Goal: Find specific page/section: Find specific page/section

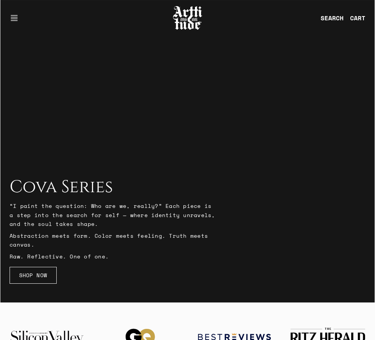
click at [96, 114] on div at bounding box center [187, 132] width 375 height 340
drag, startPoint x: 106, startPoint y: 259, endPoint x: 10, endPoint y: 205, distance: 110.4
click at [10, 205] on div "“I paint the question: Who are we, really?” Each piece is a step into the searc…" at bounding box center [113, 230] width 207 height 59
copy div "“I paint the question: Who are we, really?” Each piece is a step into the searc…"
click at [111, 271] on div "SHOP NOW" at bounding box center [187, 275] width 359 height 20
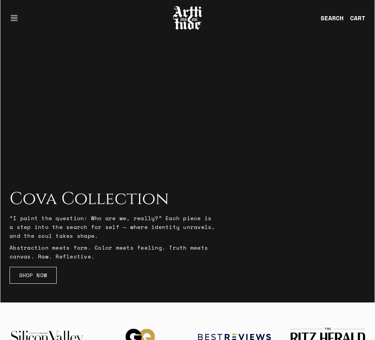
click at [160, 245] on p "Abstraction meets form. Color meets feeling. Truth meets canvas. Raw. Reflectiv…" at bounding box center [113, 252] width 207 height 18
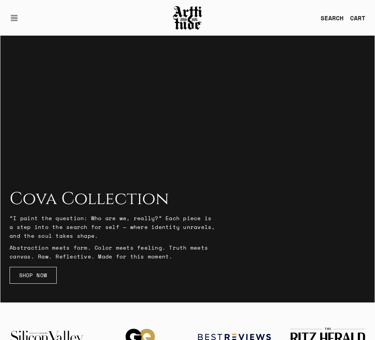
click at [15, 17] on button "Open navigation" at bounding box center [17, 18] width 14 height 18
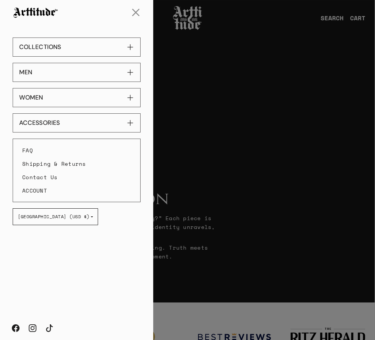
click at [131, 46] on button "COLLECTIONS" at bounding box center [77, 47] width 128 height 19
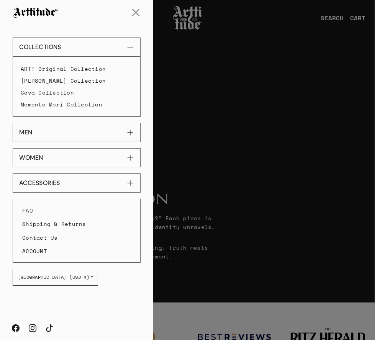
click at [62, 90] on link "Cova Collection" at bounding box center [77, 93] width 112 height 12
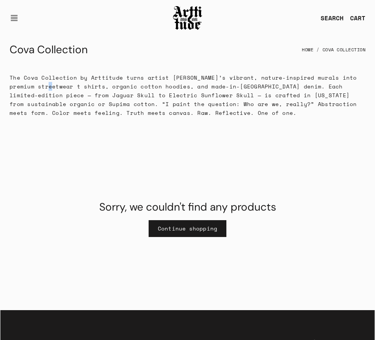
drag, startPoint x: 50, startPoint y: 87, endPoint x: 56, endPoint y: 87, distance: 5.4
click at [53, 87] on p "The Cova Collection by Arttitude turns artist [PERSON_NAME]’s vibrant, nature-i…" at bounding box center [188, 95] width 356 height 44
click at [83, 152] on div "Sorry, we couldn't find any products Continue shopping" at bounding box center [187, 219] width 374 height 184
click at [101, 159] on div "Sorry, we couldn't find any products Continue shopping" at bounding box center [187, 219] width 195 height 184
click at [119, 150] on div "Sorry, we couldn't find any products Continue shopping" at bounding box center [187, 219] width 195 height 184
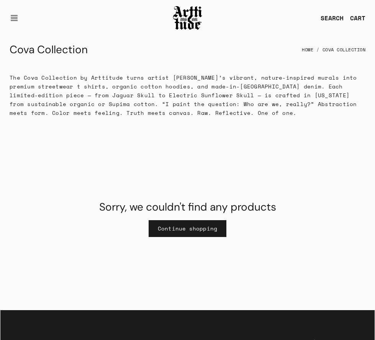
click at [255, 138] on div "Sorry, we couldn't find any products Continue shopping" at bounding box center [187, 219] width 195 height 184
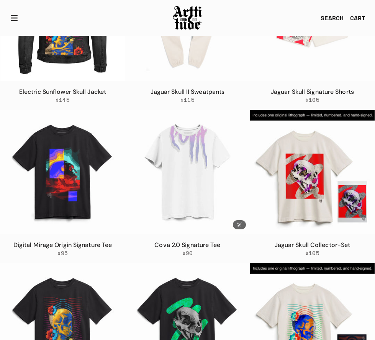
scroll to position [503, 0]
